Goal: Transaction & Acquisition: Subscribe to service/newsletter

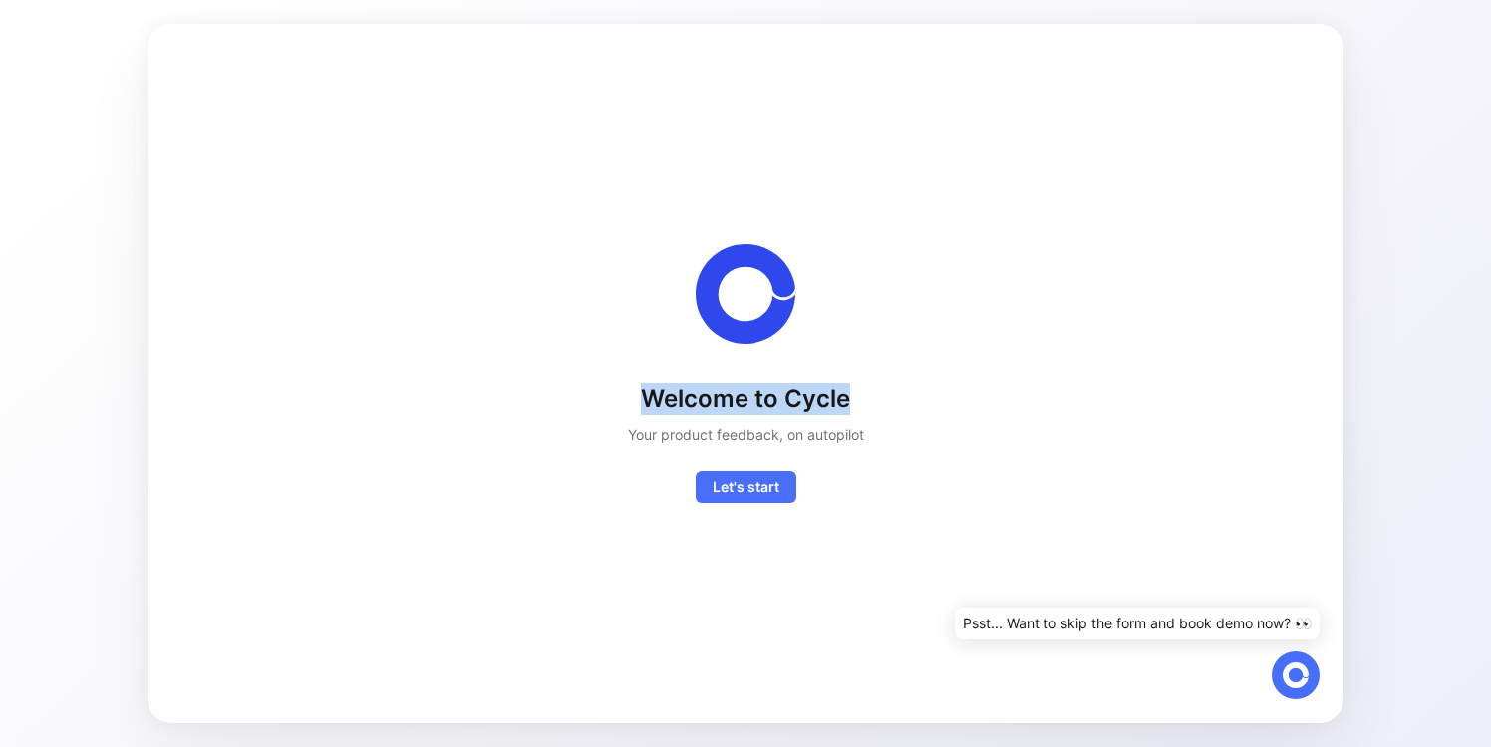
drag, startPoint x: 611, startPoint y: 394, endPoint x: 868, endPoint y: 394, distance: 257.1
click at [868, 394] on div "Welcome to Cycle Your product feedback, on autopilot Let's start Exceptionally,…" at bounding box center [745, 373] width 1132 height 259
copy h1 "Welcome to Cycle"
click at [718, 439] on h2 "Your product feedback, on autopilot" at bounding box center [746, 436] width 236 height 24
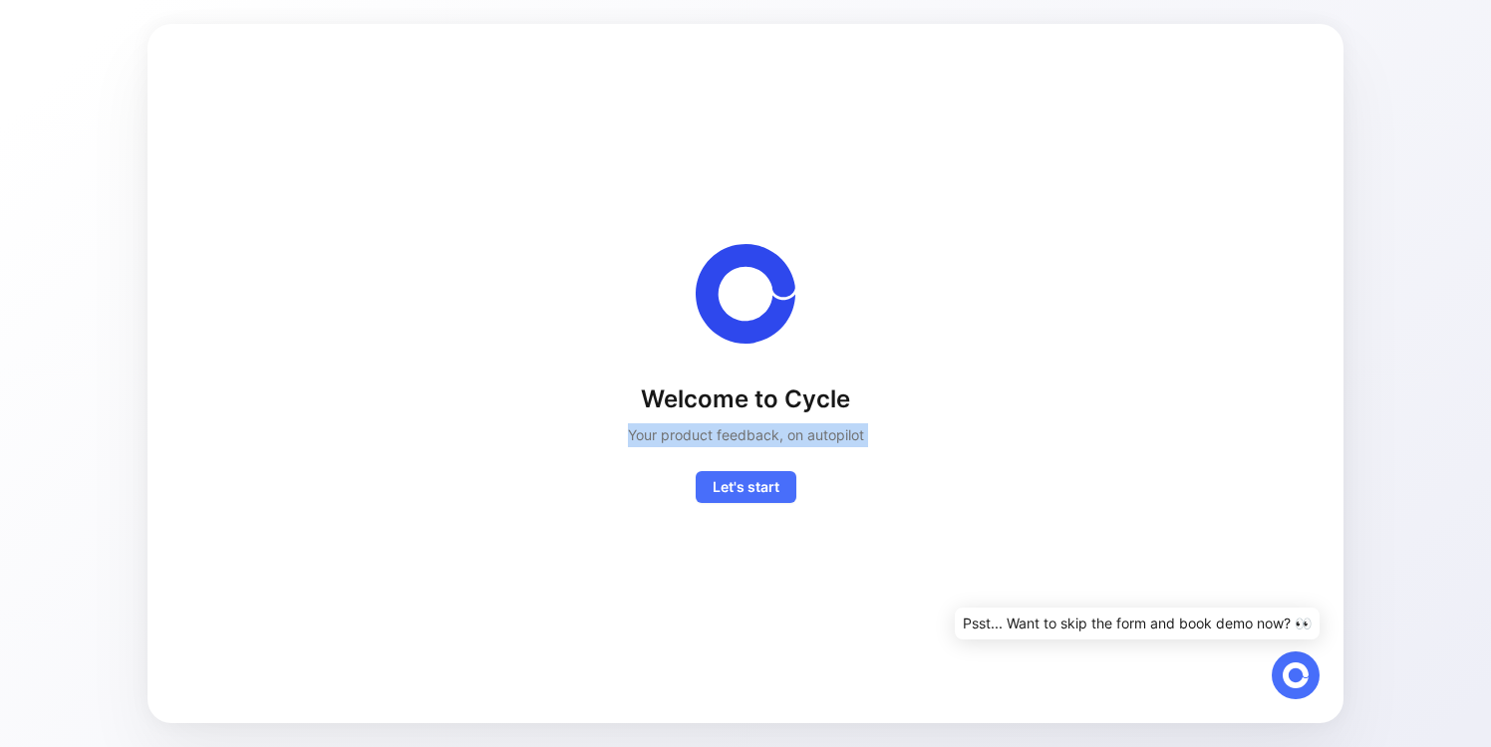
click at [718, 439] on h2 "Your product feedback, on autopilot" at bounding box center [746, 436] width 236 height 24
copy h2 "Your product feedback, on autopilot"
click at [755, 503] on div "Welcome to Cycle Your product feedback, on autopilot Let's start Exceptionally,…" at bounding box center [745, 374] width 1132 height 636
click at [761, 481] on span "Let's start Exceptionally, you'll get access to a white glove onboarding as we'…" at bounding box center [746, 487] width 67 height 24
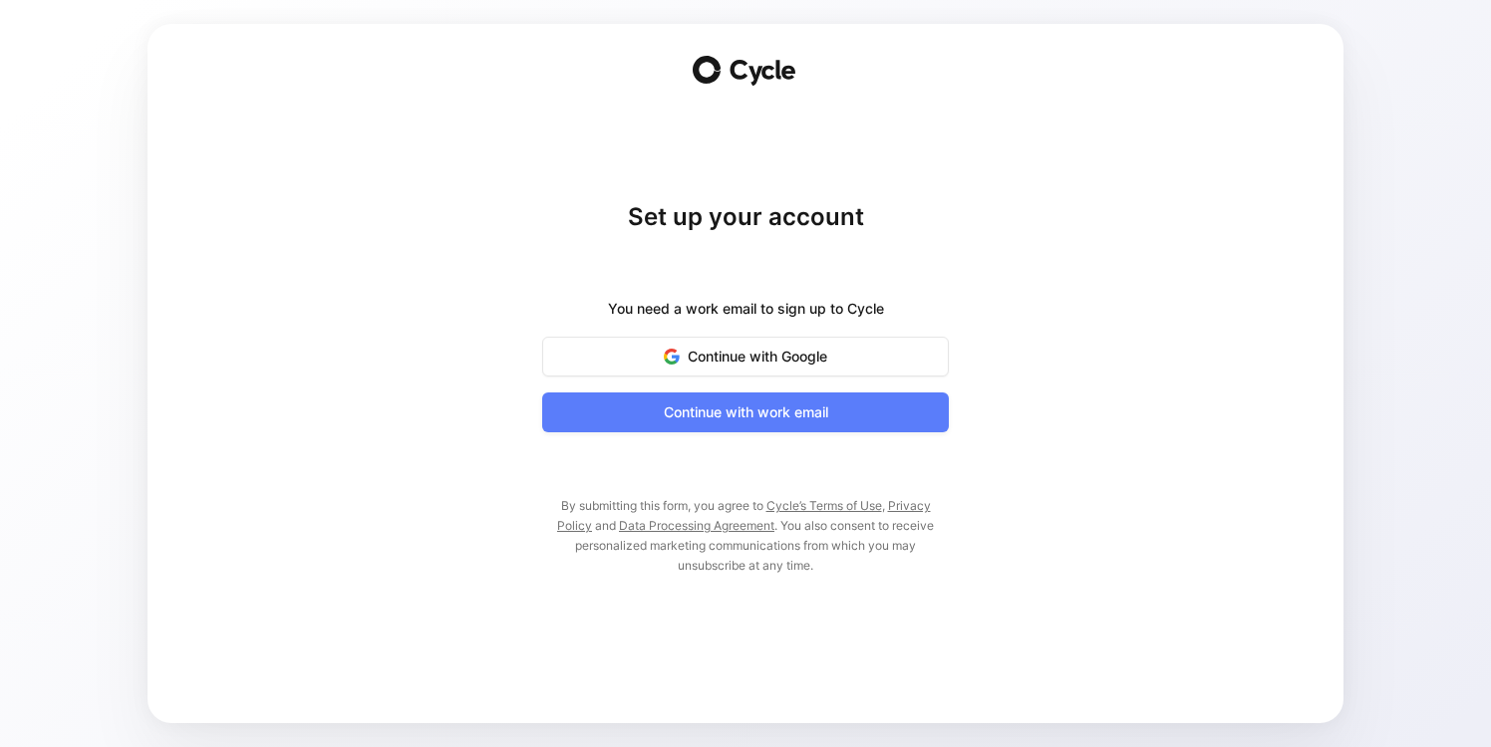
click at [757, 403] on span "Continue with work email" at bounding box center [745, 413] width 357 height 24
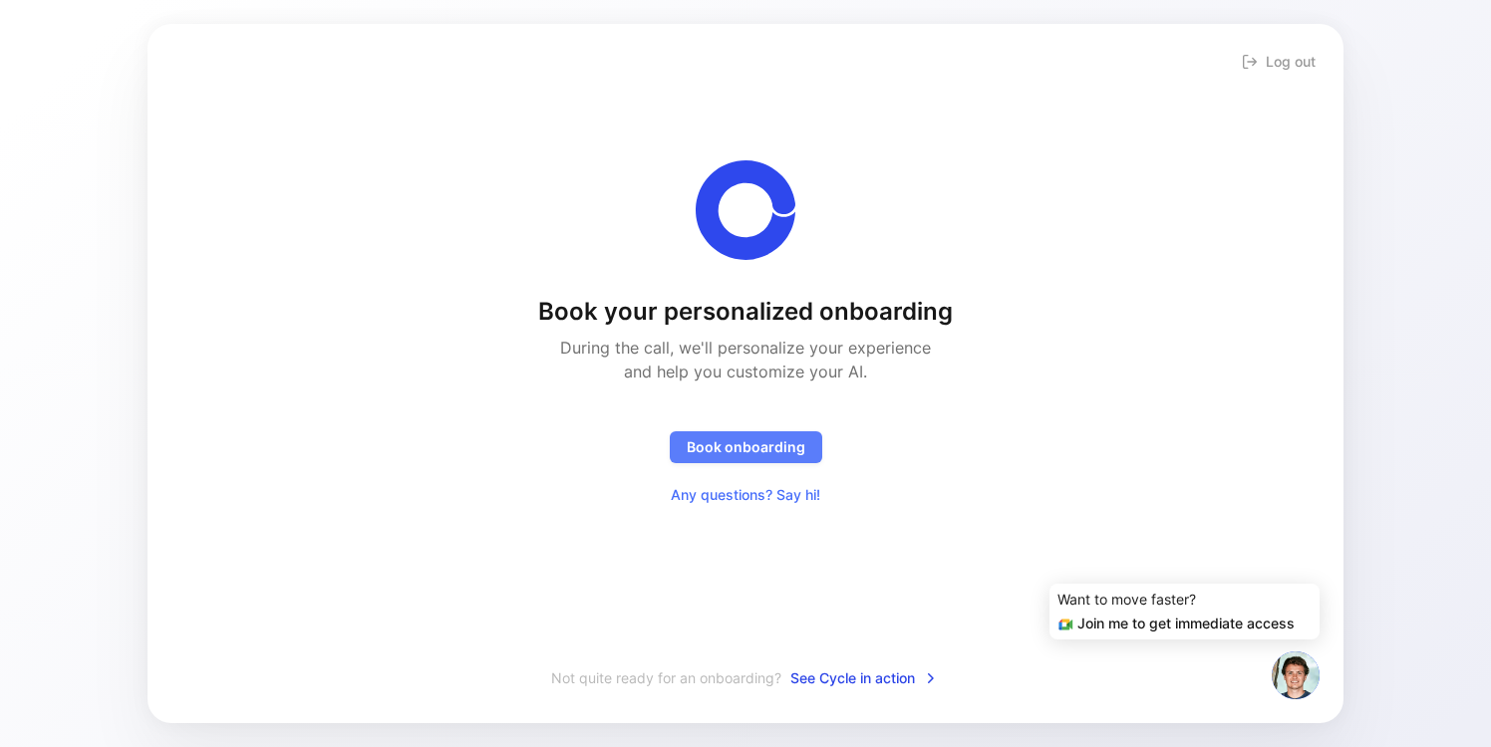
click at [790, 462] on button "Book onboarding" at bounding box center [746, 448] width 152 height 32
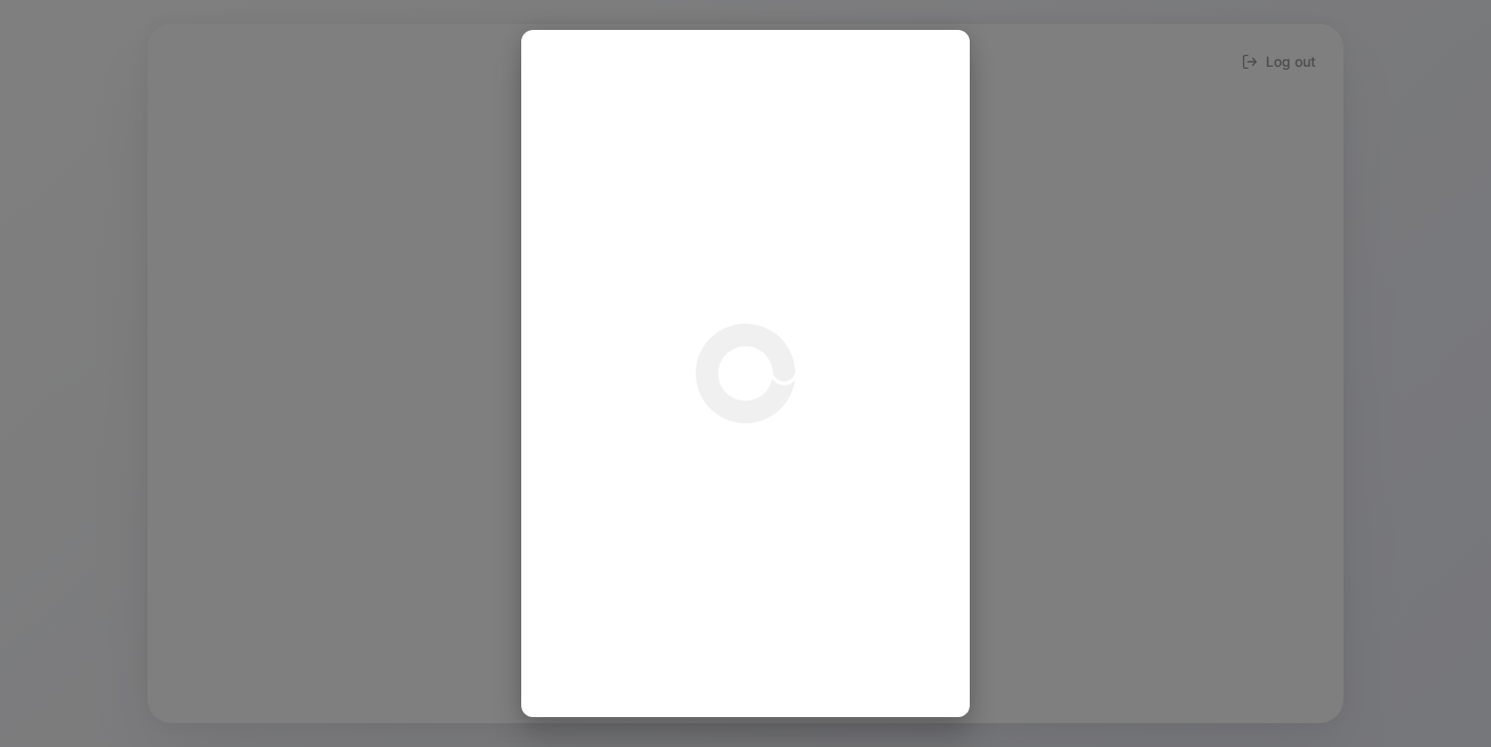
click at [1064, 86] on div at bounding box center [745, 373] width 1491 height 747
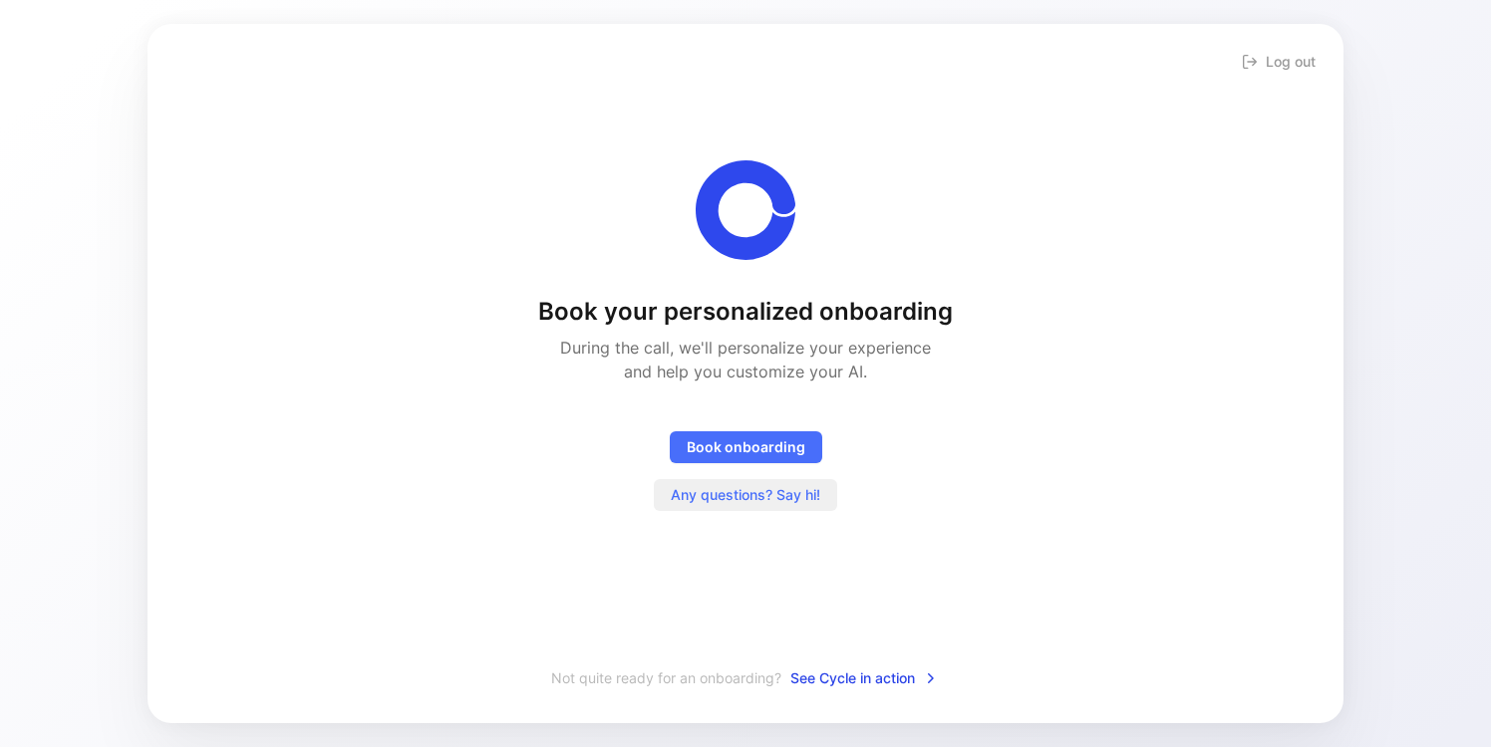
click at [758, 496] on span "Any questions? Say hi!" at bounding box center [745, 495] width 149 height 24
click at [865, 672] on span "See Cycle in action" at bounding box center [864, 679] width 148 height 24
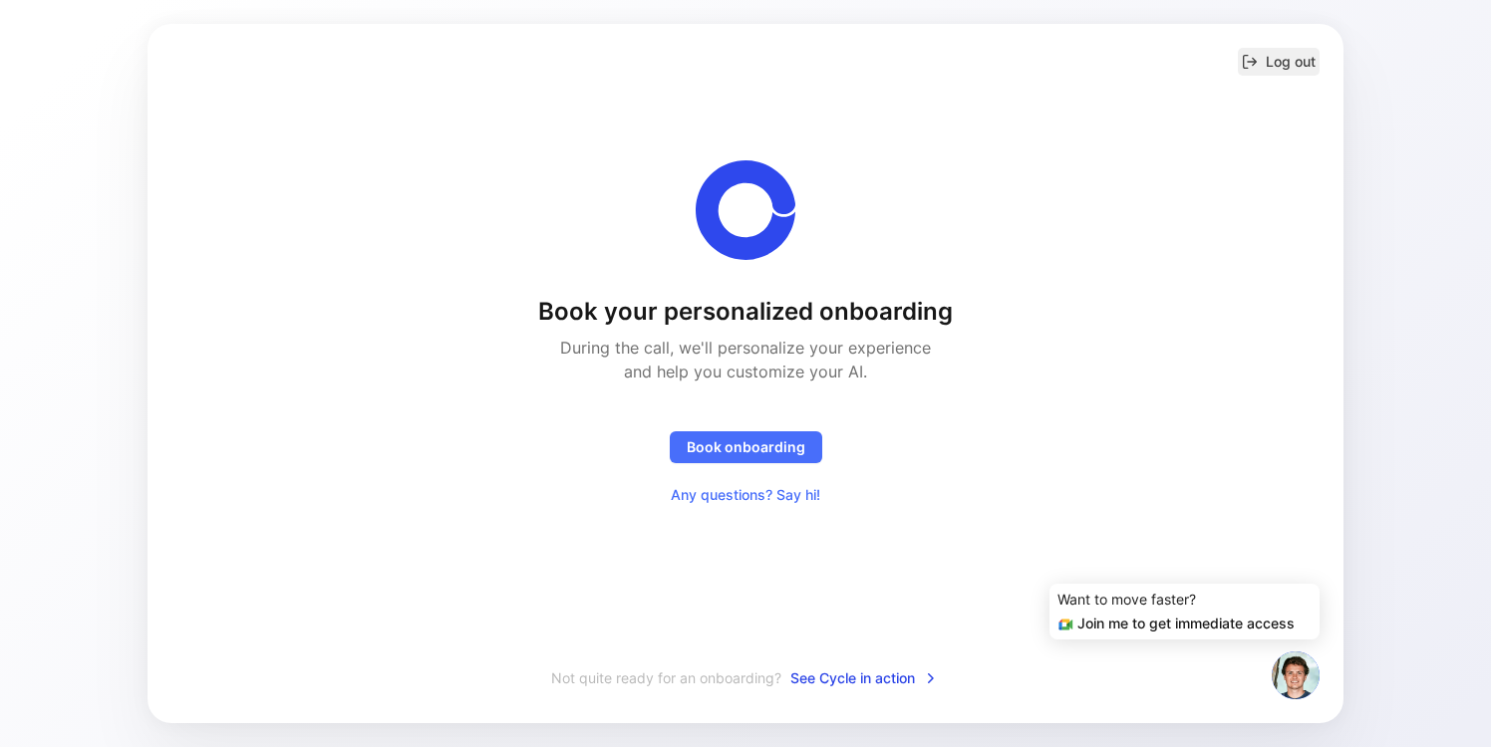
click at [1274, 62] on button "Log out" at bounding box center [1279, 62] width 82 height 28
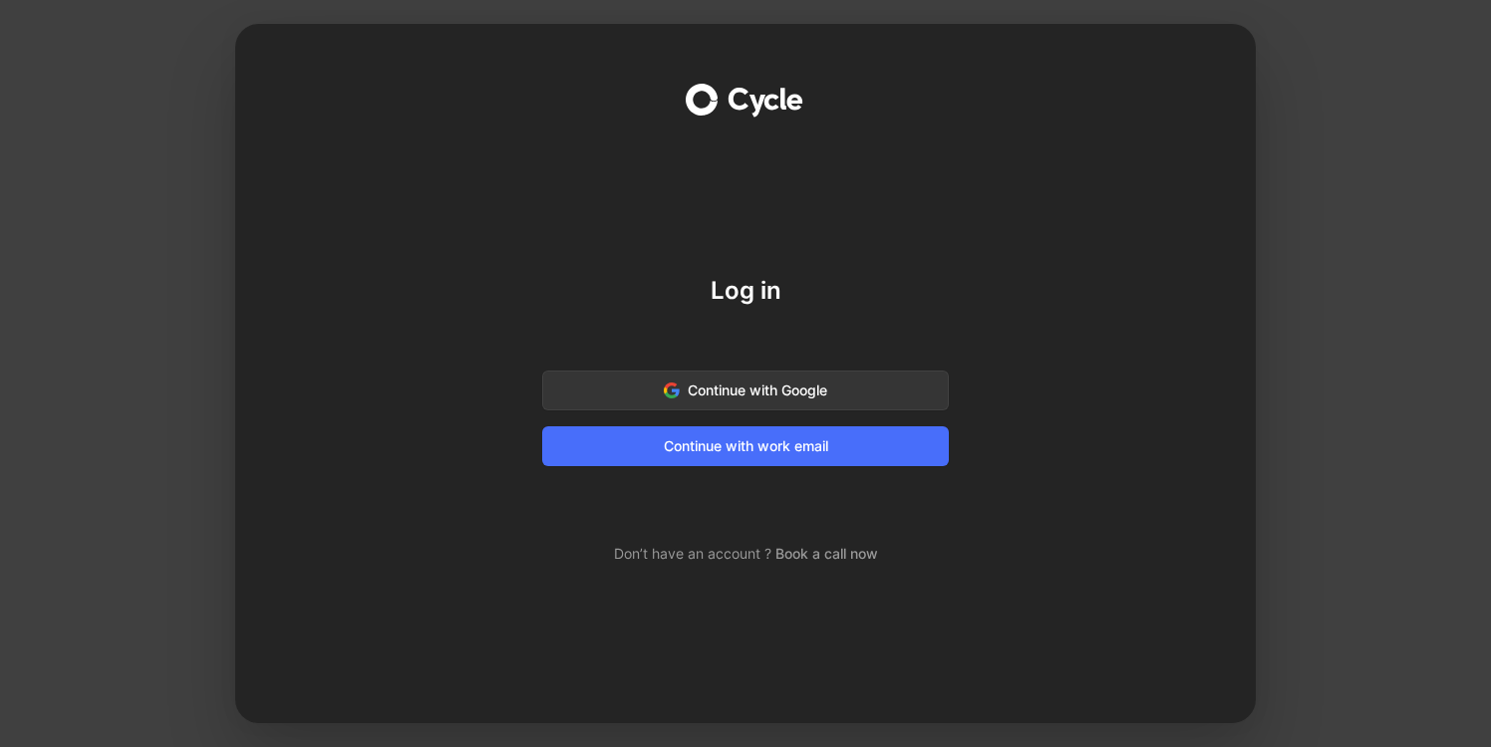
click at [770, 319] on div "Log in Continue with Google Continue with work email Don’t have an account ? Bo…" at bounding box center [745, 420] width 407 height 291
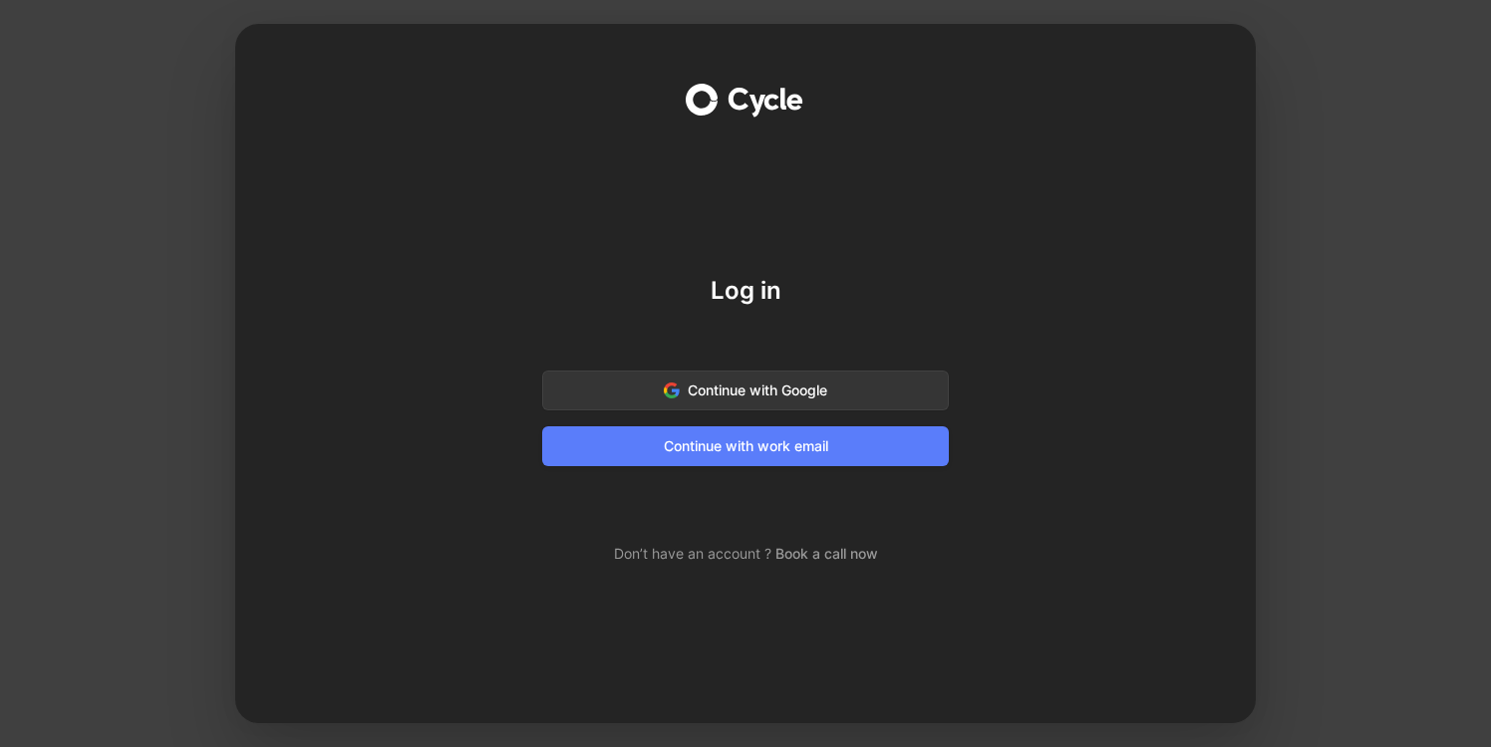
click at [754, 448] on span "Continue with work email" at bounding box center [745, 447] width 357 height 24
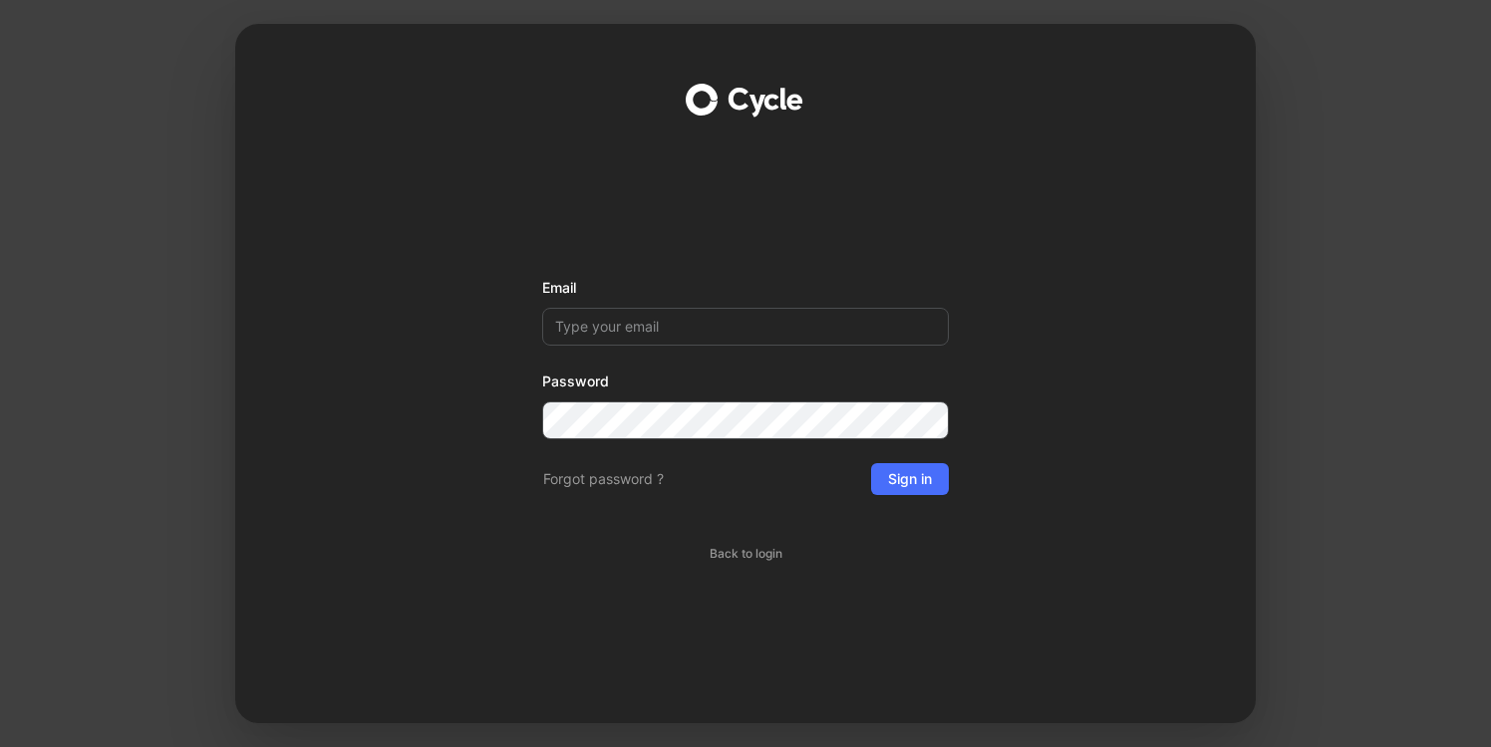
type input "r.plekhov@sbereducation.ru"
click at [939, 487] on button "Sign in" at bounding box center [910, 479] width 78 height 32
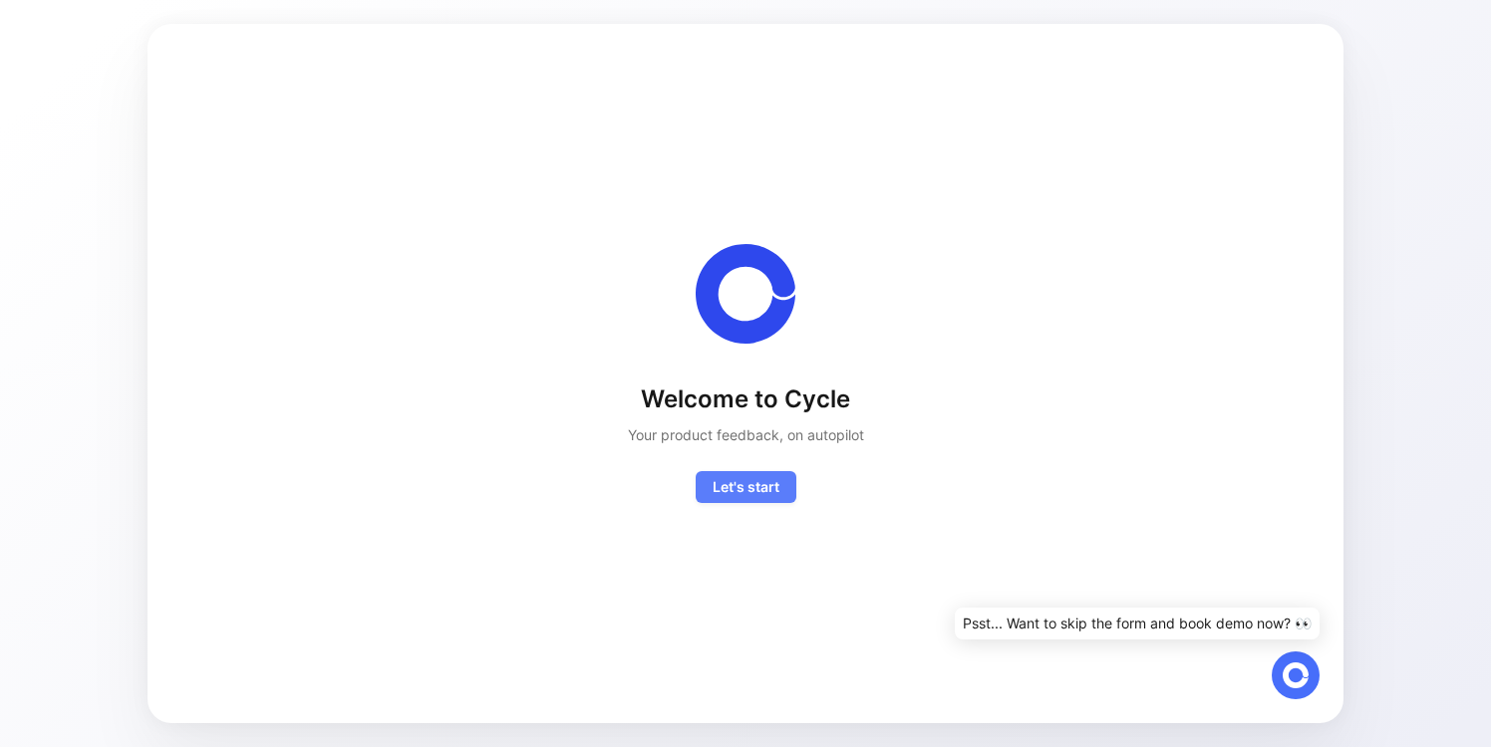
click at [754, 484] on span "Let's start Exceptionally, you'll get access to a white glove onboarding as we'…" at bounding box center [746, 487] width 67 height 24
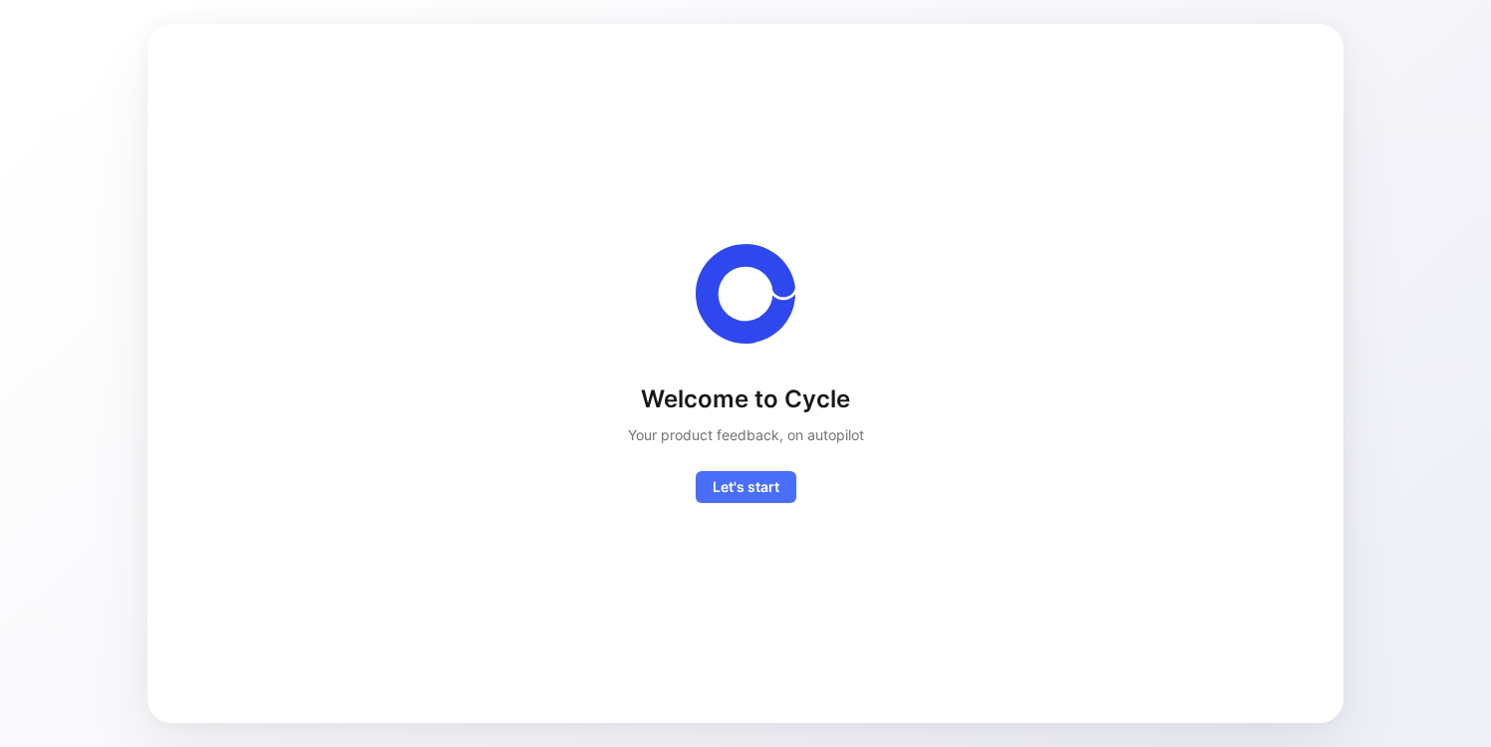
click at [1155, 213] on div "Welcome to Cycle Your product feedback, on autopilot Let's start Exceptionally,…" at bounding box center [745, 374] width 1132 height 636
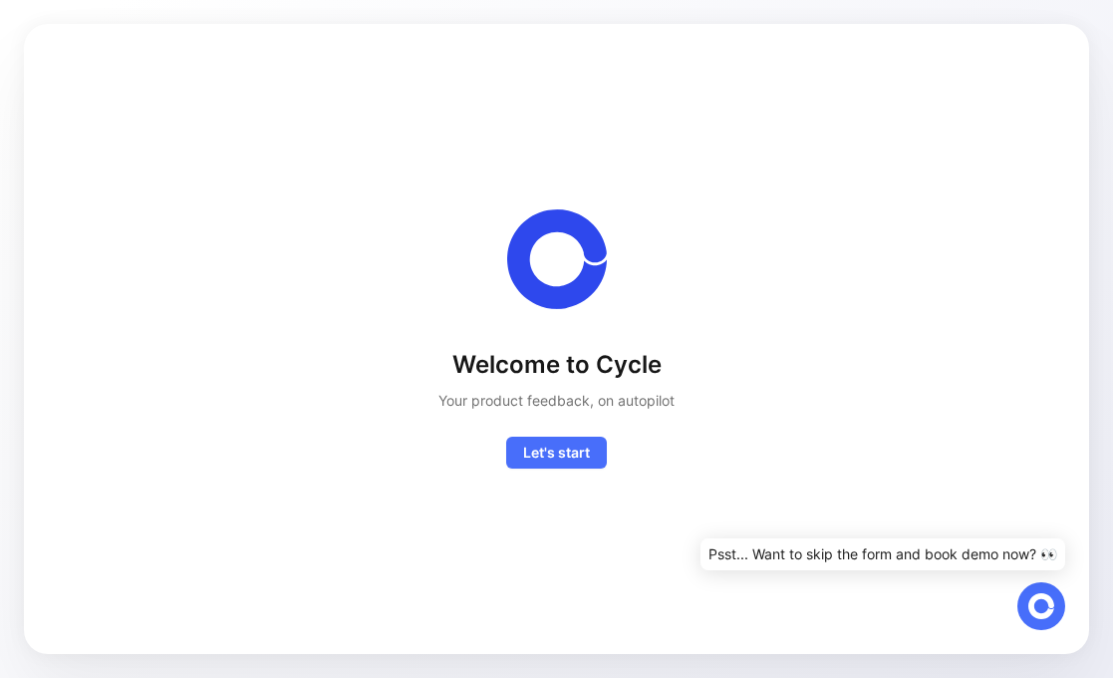
click at [1081, 174] on div "Welcome to Cycle Your product feedback, on autopilot Let's start Exceptionally,…" at bounding box center [556, 339] width 1065 height 630
